Goal: Information Seeking & Learning: Understand process/instructions

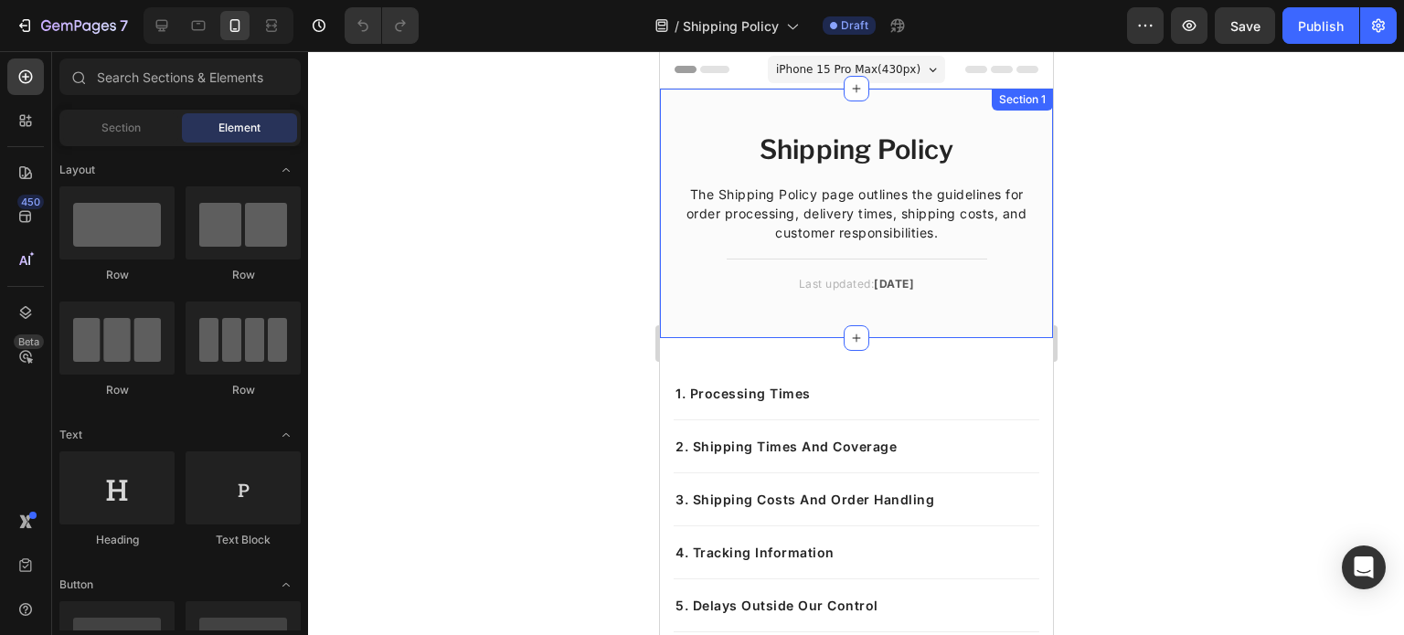
click at [912, 325] on div "Shipping Policy Heading The Shipping Policy page outlines the guidelines for or…" at bounding box center [855, 214] width 393 height 250
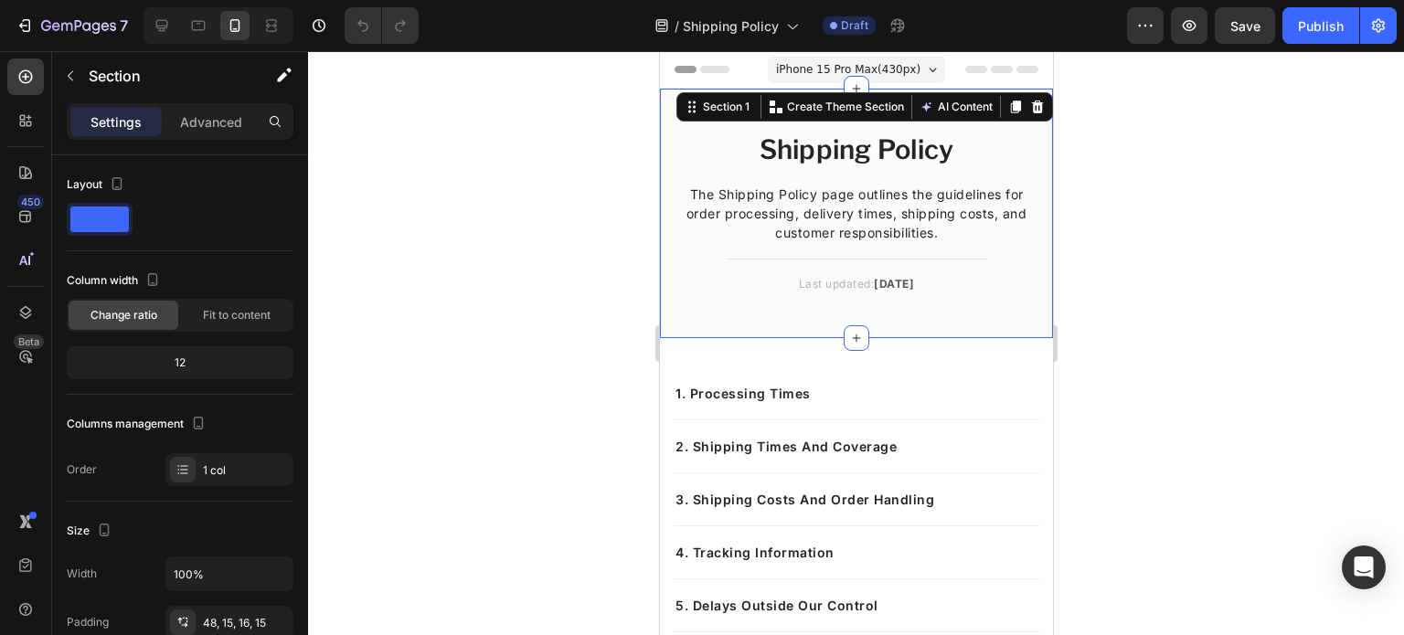
click at [1151, 240] on div at bounding box center [856, 343] width 1096 height 584
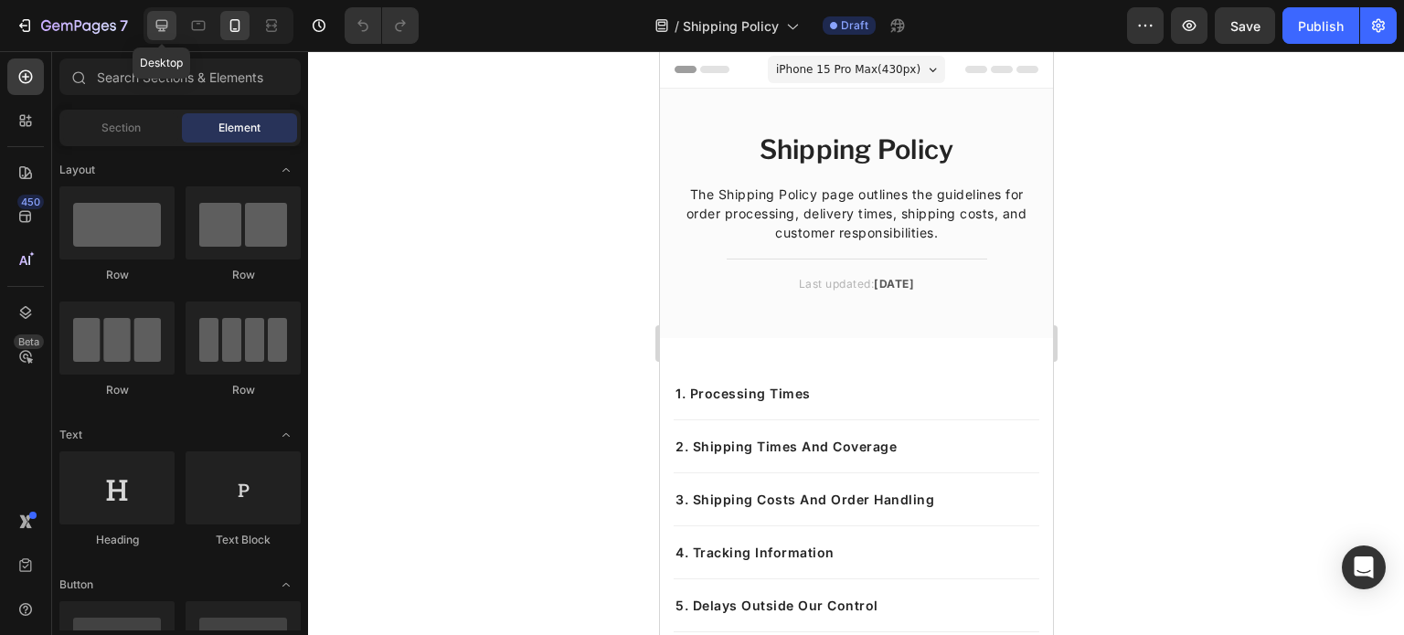
click at [165, 30] on icon at bounding box center [162, 25] width 18 height 18
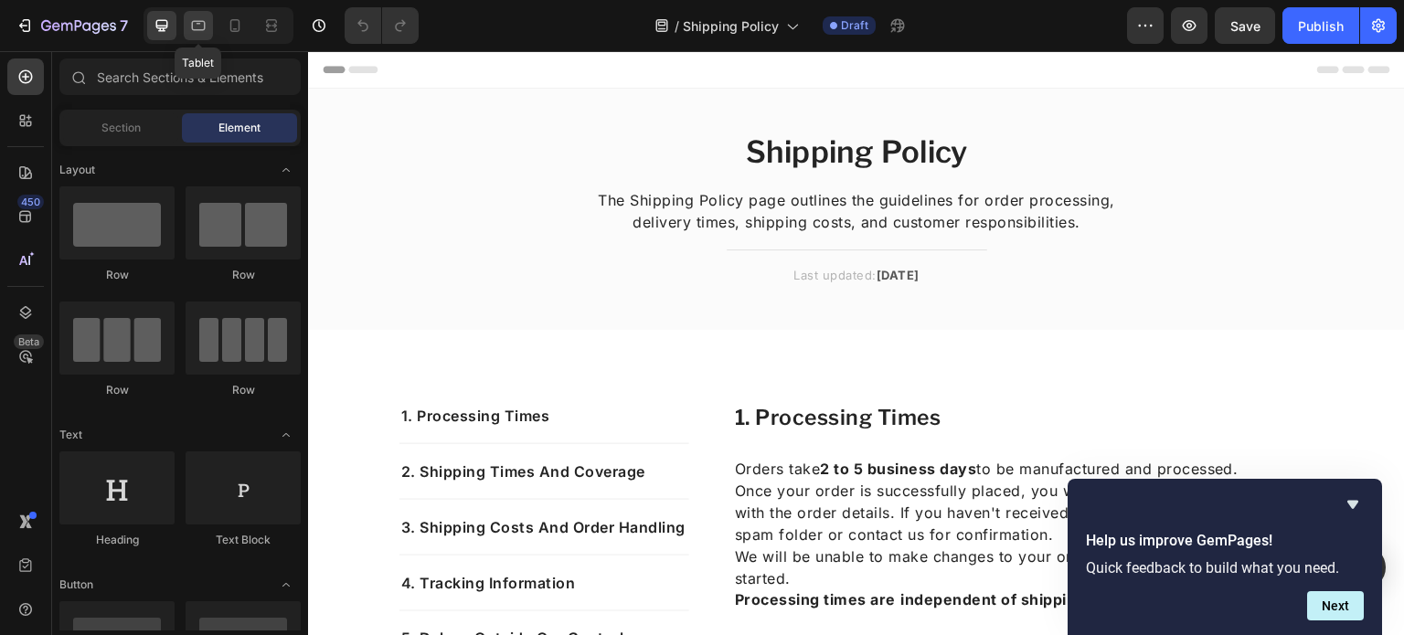
click at [201, 26] on icon at bounding box center [198, 25] width 18 height 18
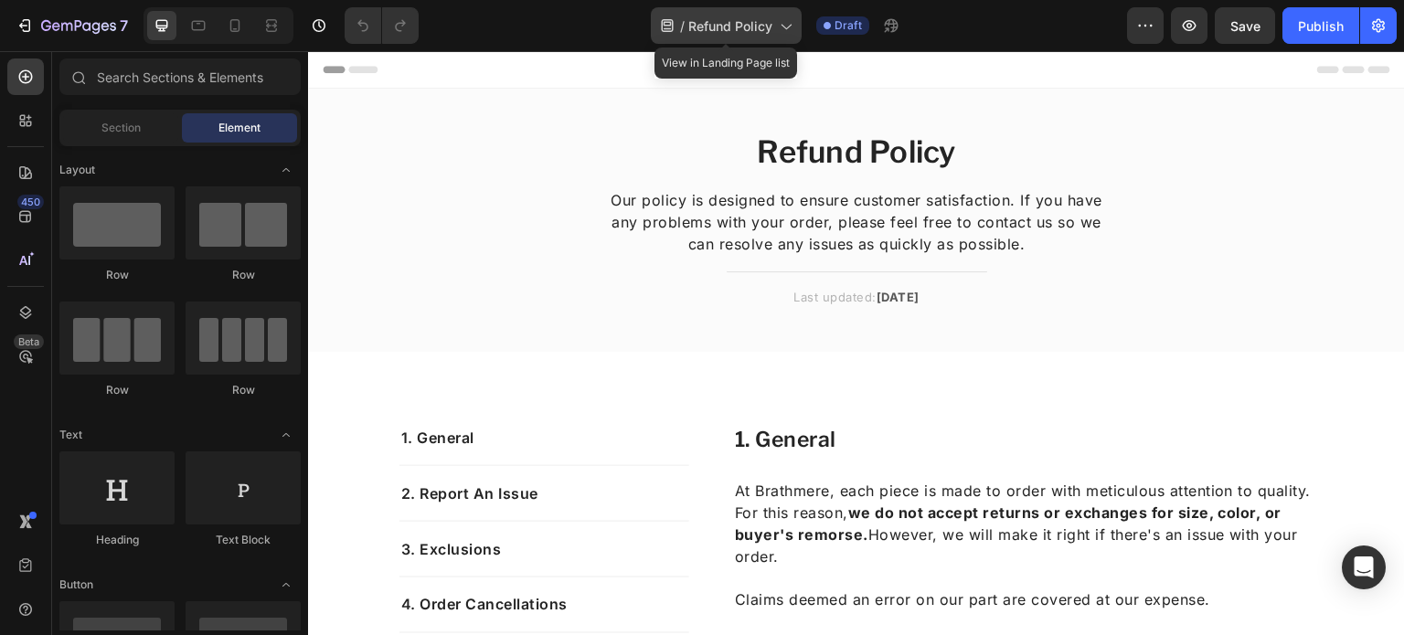
click at [690, 27] on span "Refund Policy" at bounding box center [730, 25] width 84 height 19
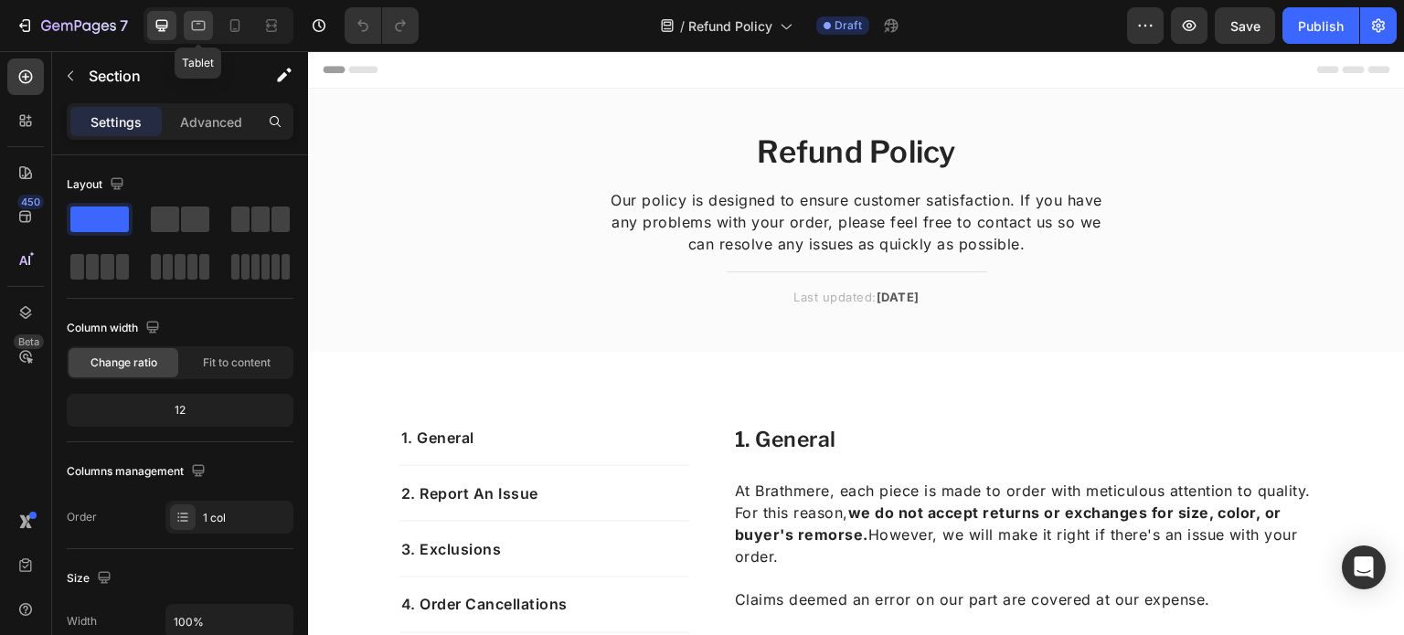
click at [189, 31] on icon at bounding box center [198, 25] width 18 height 18
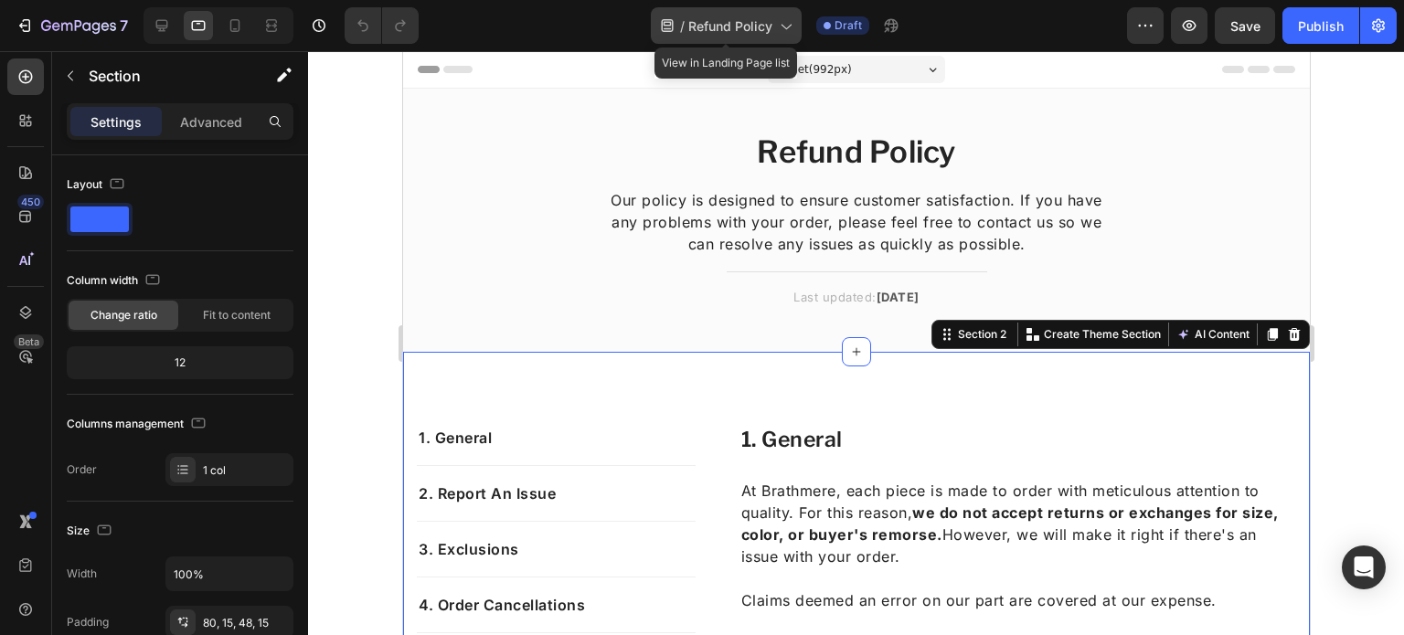
click at [711, 27] on span "Refund Policy" at bounding box center [730, 25] width 84 height 19
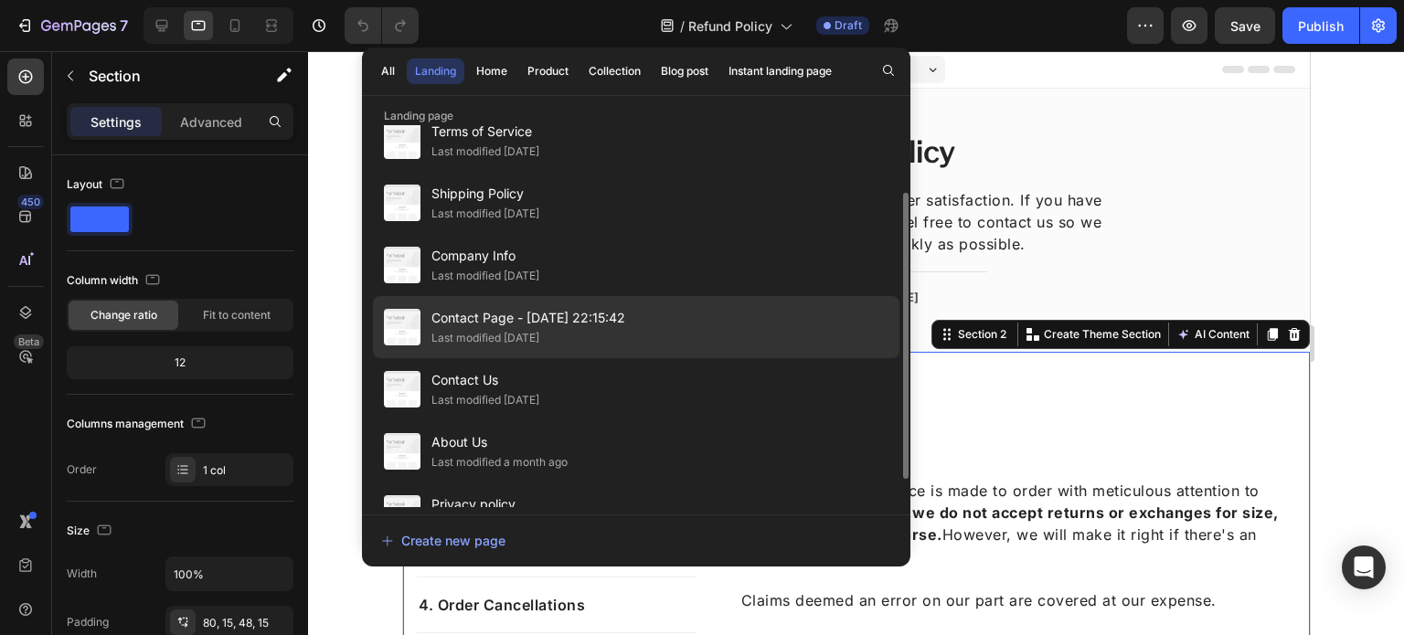
scroll to position [128, 0]
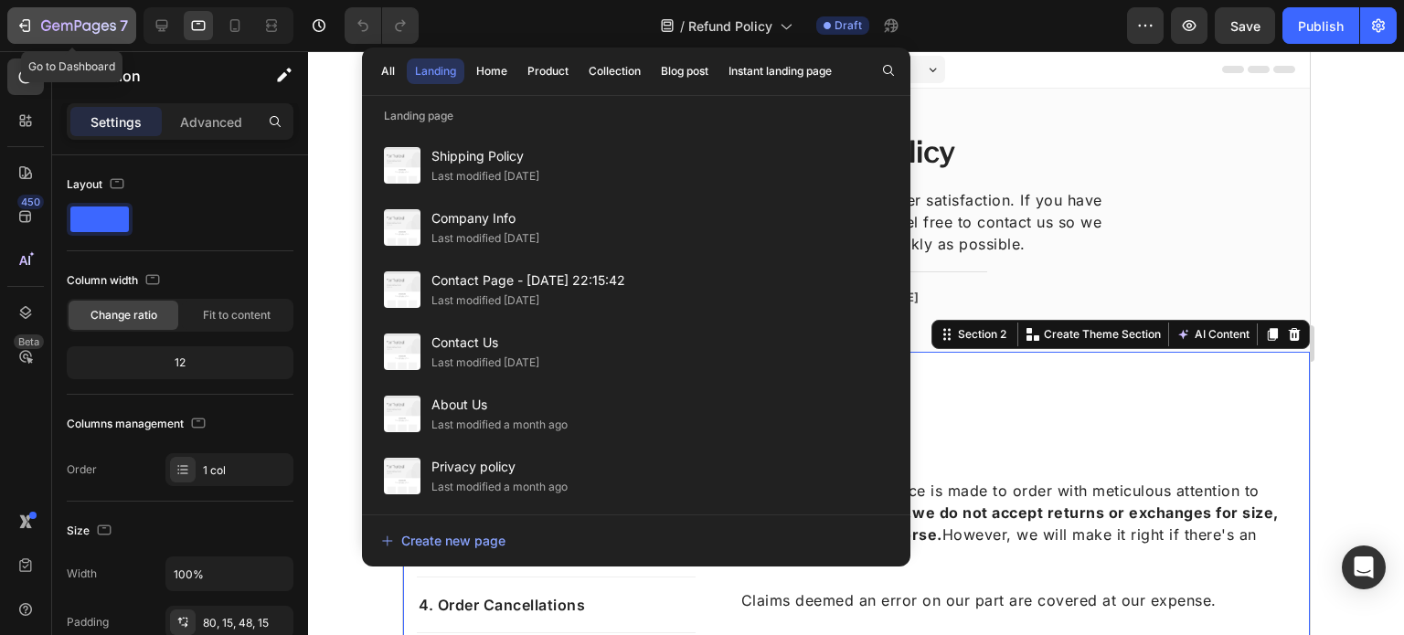
click at [27, 21] on icon "button" at bounding box center [25, 25] width 18 height 18
